Goal: Navigation & Orientation: Understand site structure

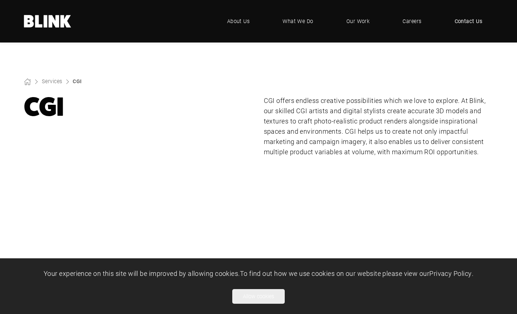
click at [468, 20] on span "Contact Us" at bounding box center [468, 21] width 28 height 8
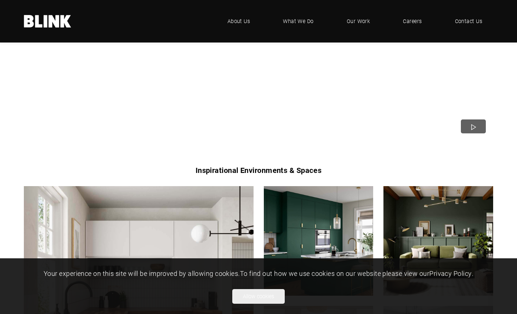
scroll to position [133, 0]
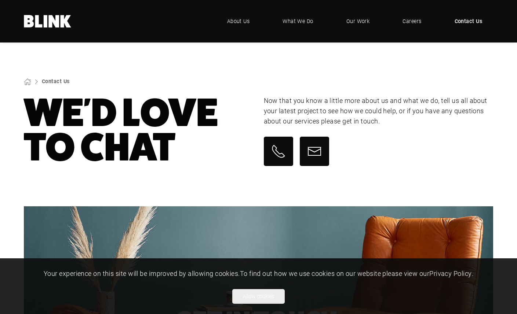
click at [294, 55] on section "Contact Us We'd Love To Chat Now that you know a little more about us and what …" at bounding box center [258, 125] width 517 height 164
click at [243, 22] on span "About Us" at bounding box center [238, 21] width 23 height 8
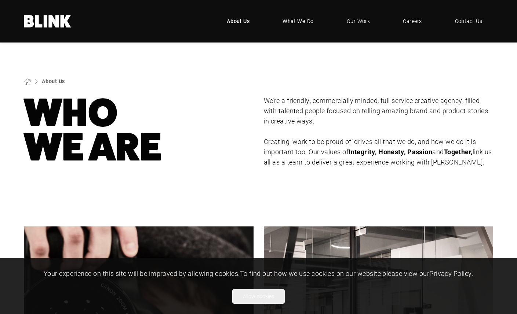
click at [293, 20] on span "What We Do" at bounding box center [297, 21] width 31 height 8
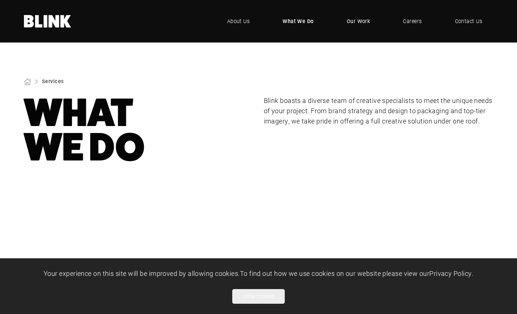
click at [365, 22] on span "Our Work" at bounding box center [358, 21] width 23 height 8
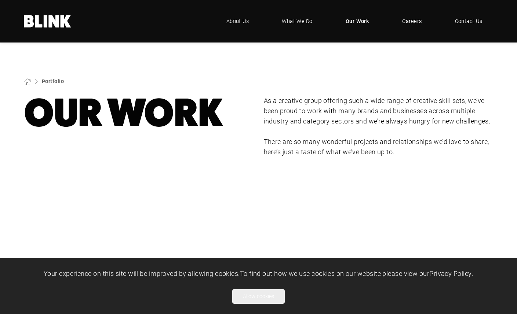
click at [412, 23] on span "Careers" at bounding box center [411, 21] width 19 height 8
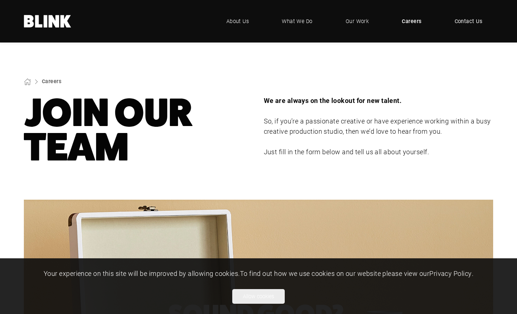
click at [478, 22] on span "Contact Us" at bounding box center [468, 21] width 28 height 8
